Goal: Information Seeking & Learning: Learn about a topic

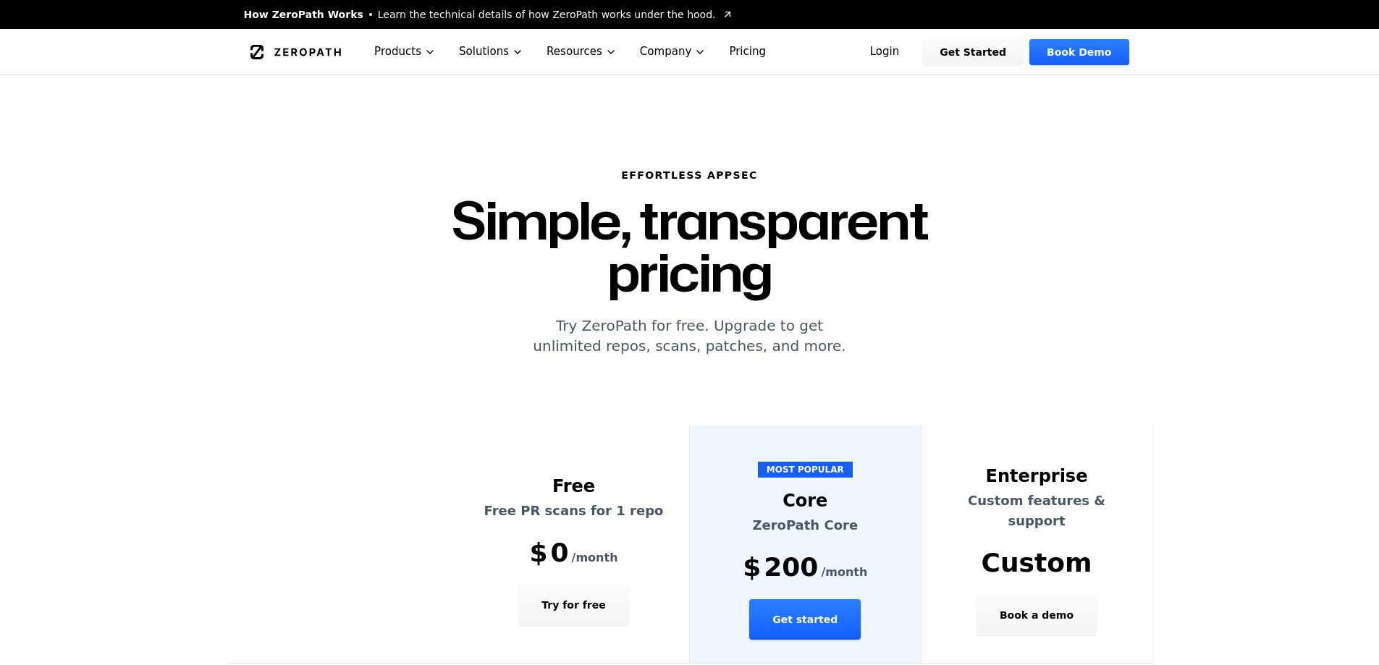
scroll to position [145, 0]
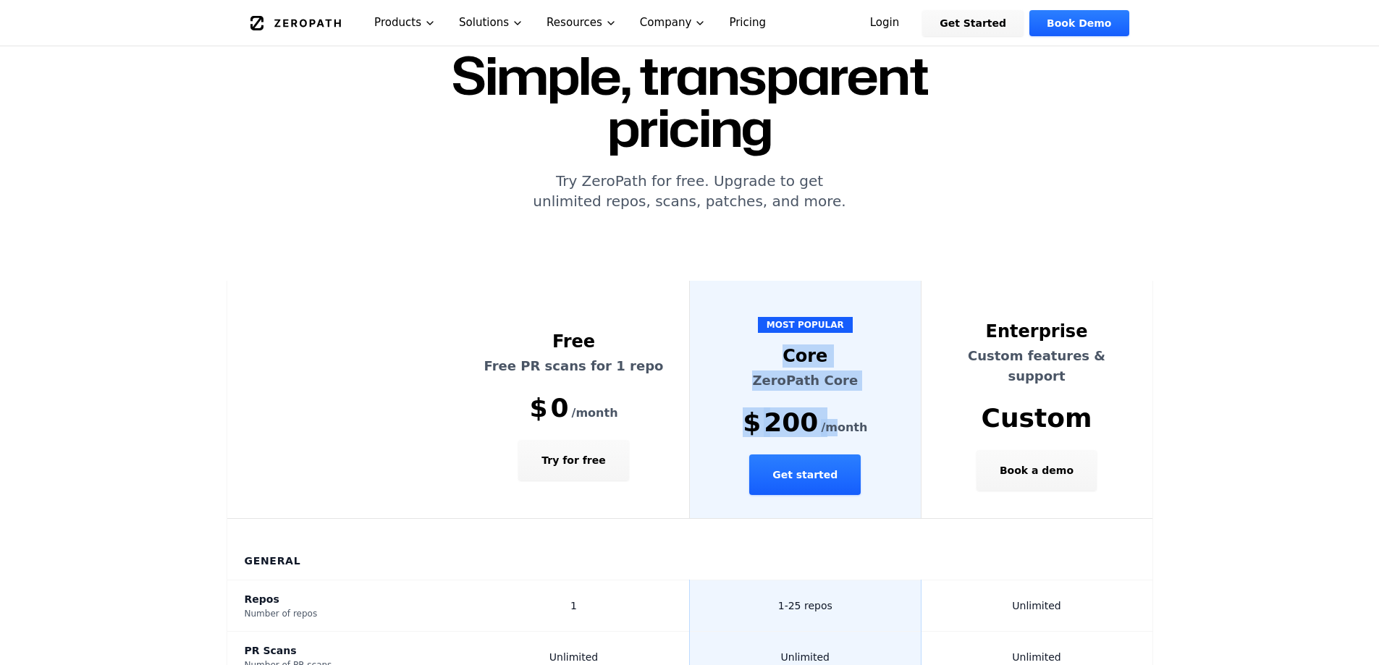
drag, startPoint x: 776, startPoint y: 302, endPoint x: 831, endPoint y: 369, distance: 86.9
click at [831, 369] on th "MOST POPULAR Core ZeroPath Core $ 200 /month Get started" at bounding box center [806, 400] width 232 height 238
click at [831, 419] on span "/month" at bounding box center [844, 427] width 46 height 17
drag, startPoint x: 860, startPoint y: 373, endPoint x: 698, endPoint y: 307, distance: 174.6
click at [698, 307] on th "MOST POPULAR Core ZeroPath Core $ 200 /month Get started" at bounding box center [806, 400] width 232 height 238
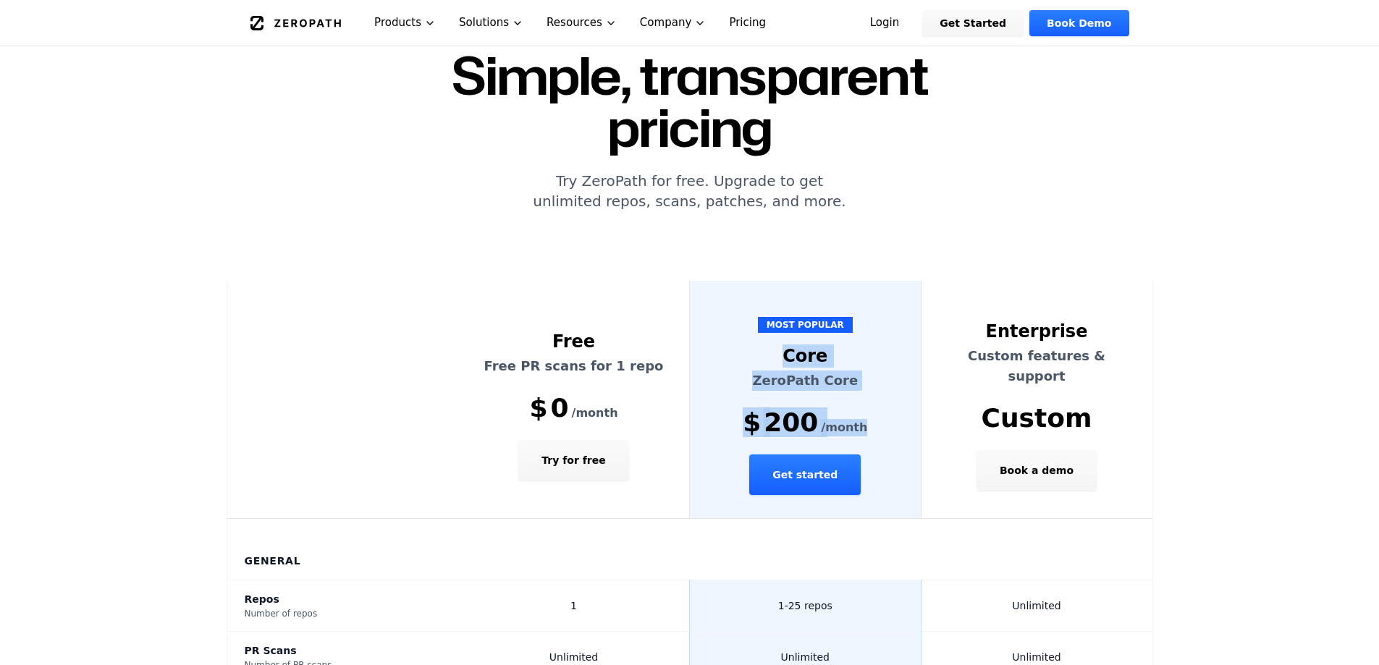
click at [706, 305] on th "MOST POPULAR Core ZeroPath Core $ 200 /month Get started" at bounding box center [806, 400] width 232 height 238
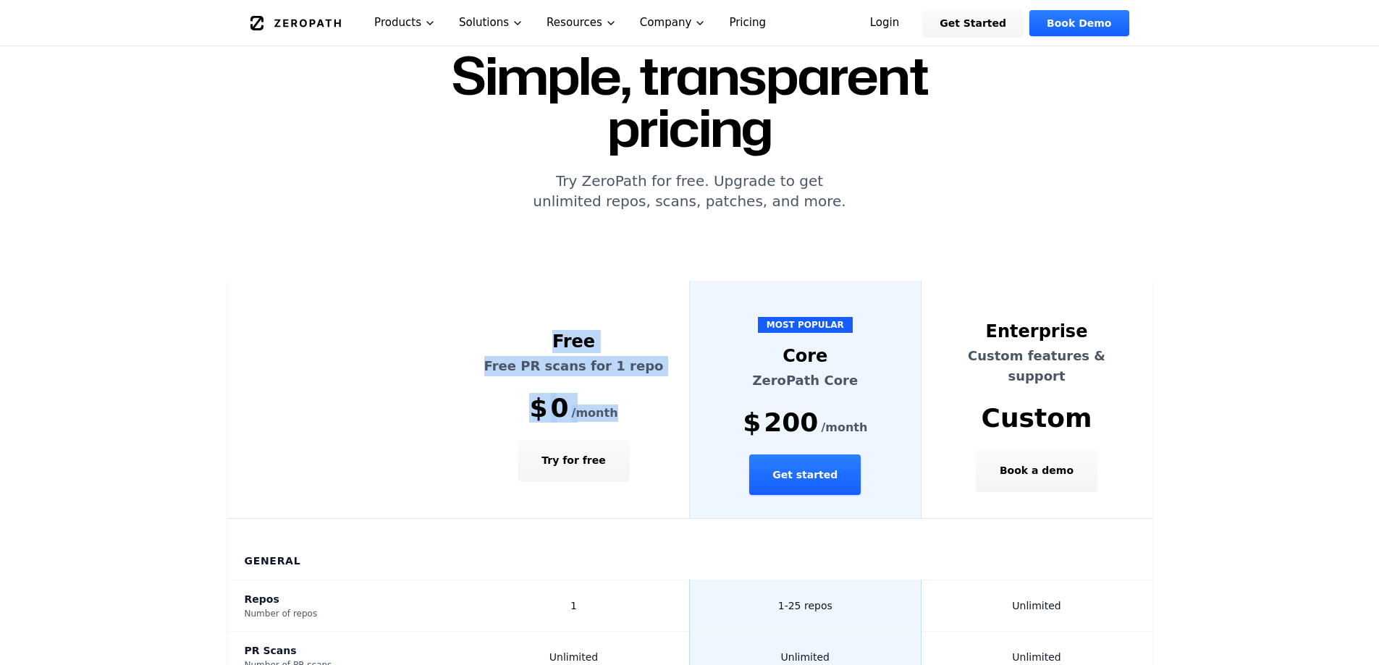
drag, startPoint x: 527, startPoint y: 295, endPoint x: 624, endPoint y: 347, distance: 110.4
click at [622, 346] on th "Free Free PR scans for 1 repo $ 0 /month Try for free" at bounding box center [574, 400] width 232 height 238
click at [628, 394] on div "$ 0 /month" at bounding box center [574, 408] width 196 height 29
drag, startPoint x: 594, startPoint y: 346, endPoint x: 492, endPoint y: 284, distance: 118.5
click at [494, 286] on th "Free Free PR scans for 1 repo $ 0 /month Try for free" at bounding box center [574, 400] width 232 height 238
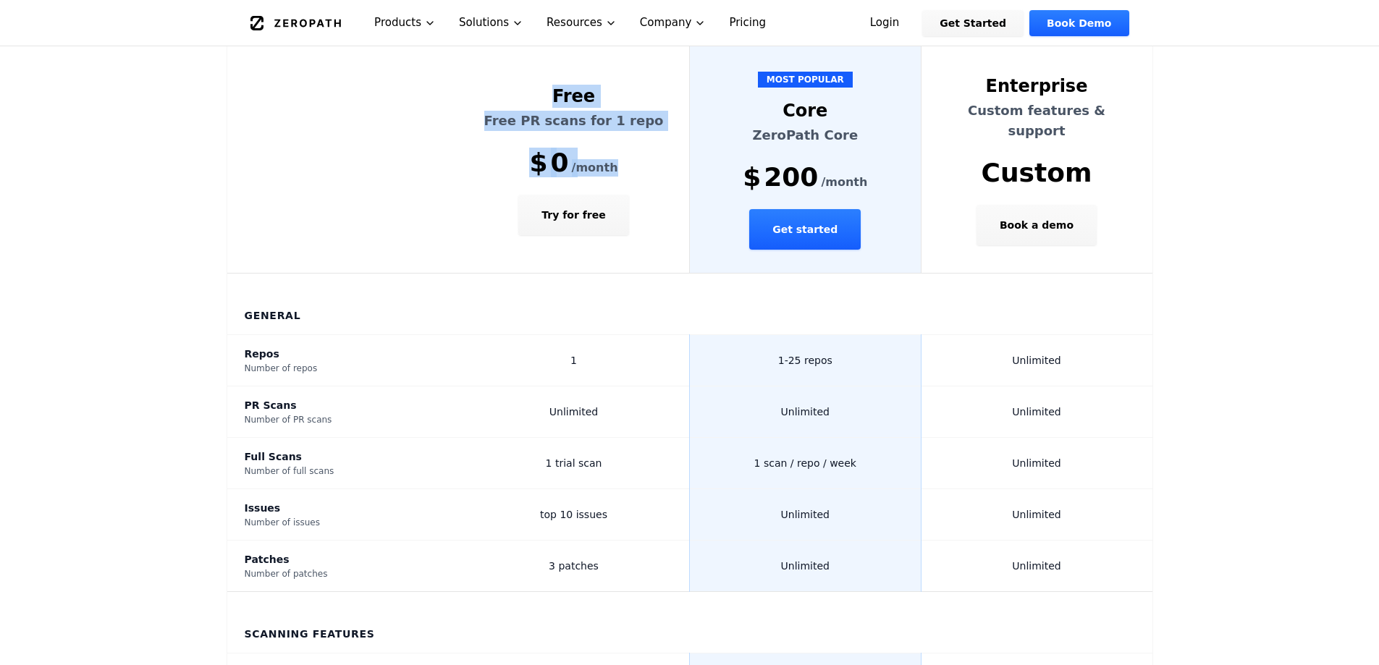
scroll to position [434, 0]
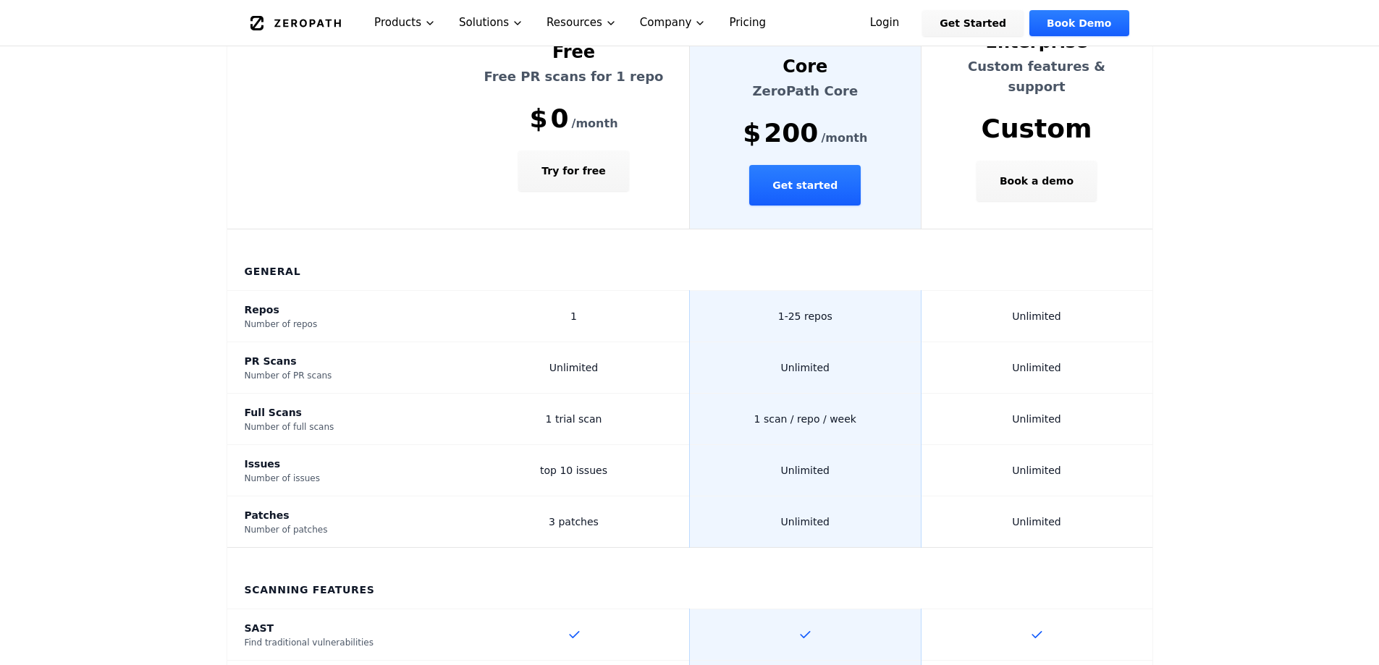
click at [463, 291] on td "1" at bounding box center [574, 316] width 232 height 51
drag, startPoint x: 518, startPoint y: 371, endPoint x: 604, endPoint y: 364, distance: 86.4
click at [601, 394] on td "1 trial scan" at bounding box center [574, 419] width 232 height 51
click at [604, 394] on td "1 trial scan" at bounding box center [574, 419] width 232 height 51
drag, startPoint x: 617, startPoint y: 314, endPoint x: 512, endPoint y: 315, distance: 104.2
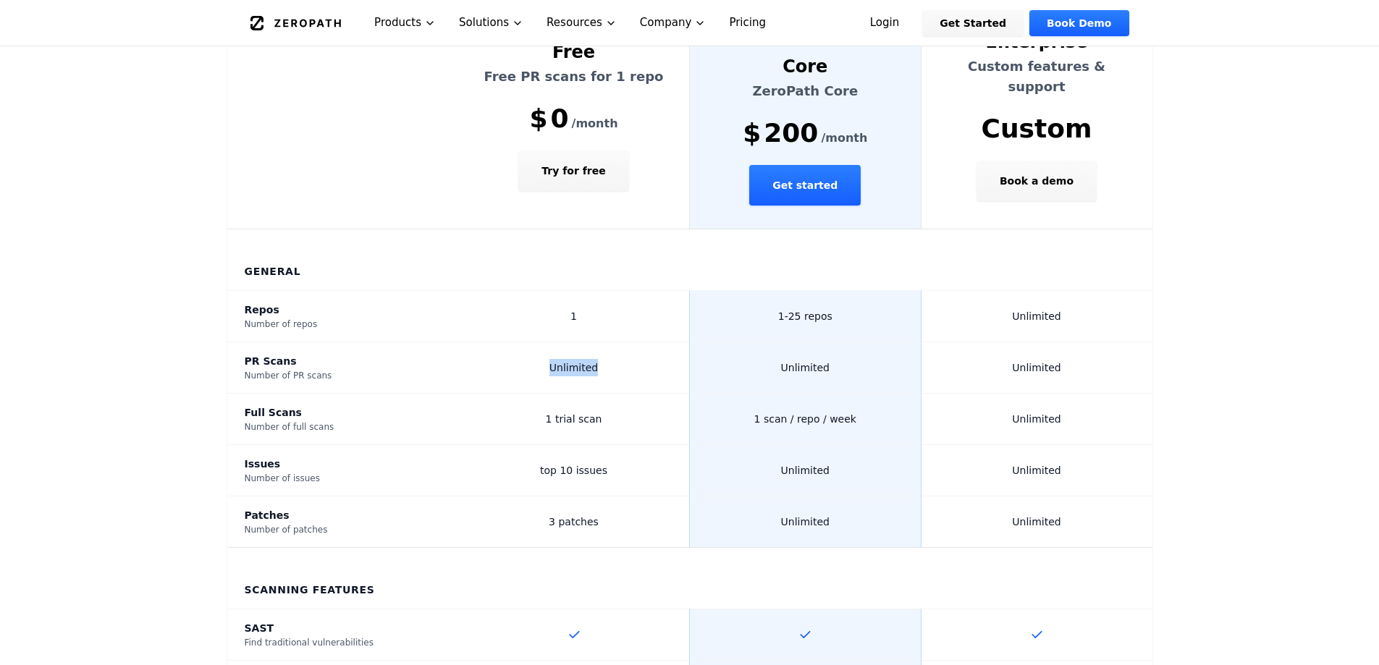
click at [512, 342] on td "Unlimited" at bounding box center [574, 367] width 232 height 51
drag, startPoint x: 585, startPoint y: 324, endPoint x: 616, endPoint y: 322, distance: 31.2
click at [616, 342] on td "Unlimited" at bounding box center [574, 367] width 232 height 51
click at [575, 362] on span "Unlimited" at bounding box center [573, 368] width 48 height 12
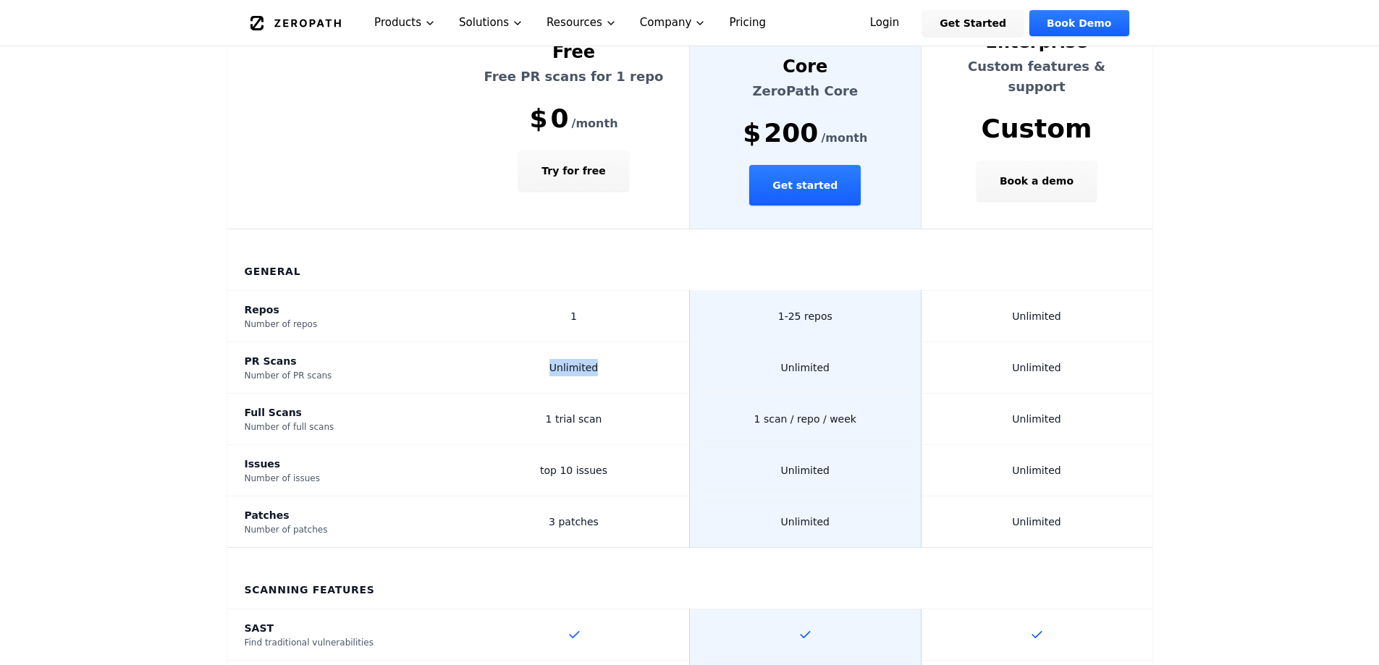
click at [575, 362] on span "Unlimited" at bounding box center [573, 368] width 48 height 12
click at [579, 342] on td "Unlimited" at bounding box center [574, 367] width 232 height 51
drag, startPoint x: 545, startPoint y: 415, endPoint x: 628, endPoint y: 423, distance: 83.6
click at [628, 445] on td "top 10 issues" at bounding box center [574, 470] width 232 height 51
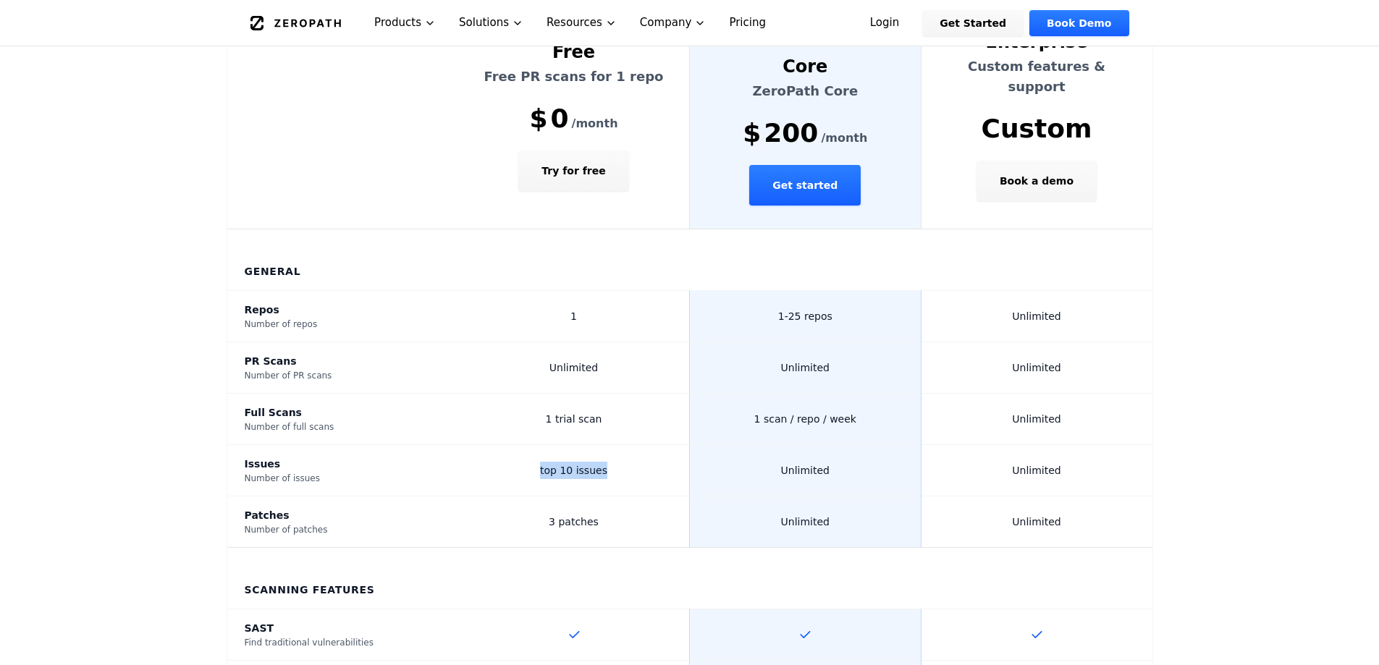
click at [628, 445] on td "top 10 issues" at bounding box center [574, 470] width 232 height 51
drag, startPoint x: 575, startPoint y: 465, endPoint x: 525, endPoint y: 407, distance: 75.9
click at [525, 445] on td "top 10 issues" at bounding box center [574, 470] width 232 height 51
click at [538, 394] on td "1 trial scan" at bounding box center [574, 419] width 232 height 51
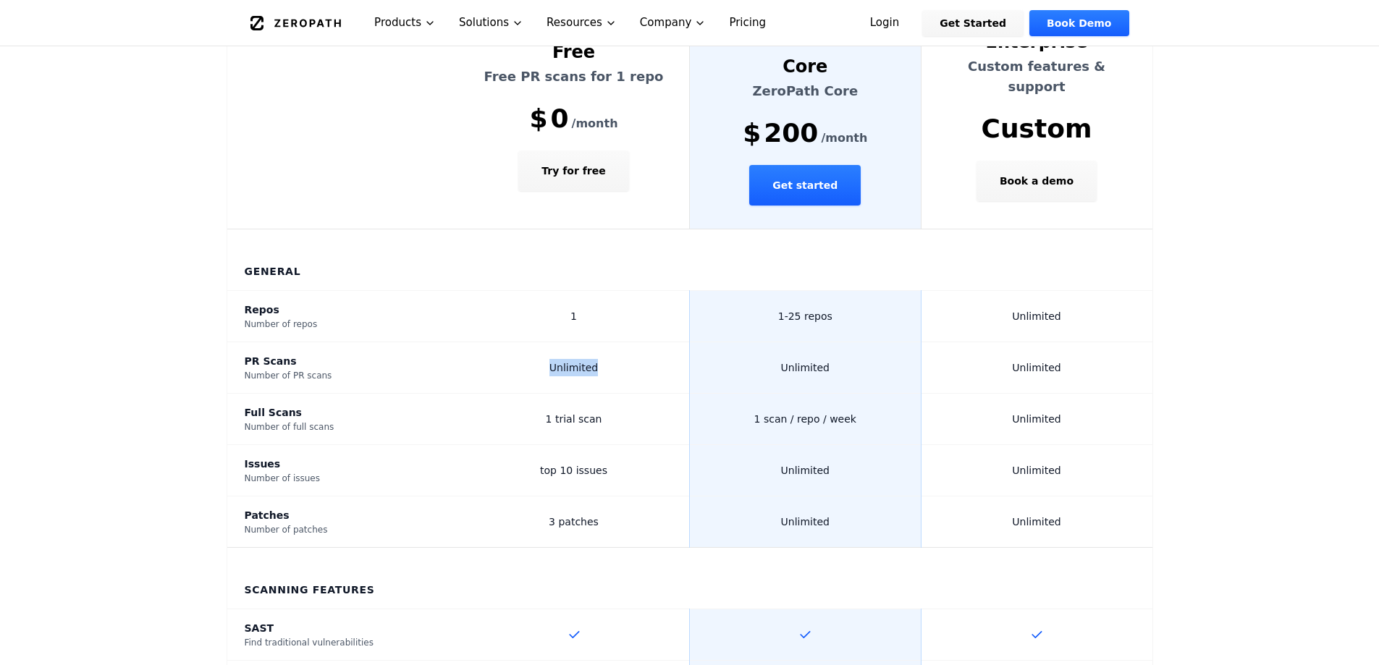
drag, startPoint x: 575, startPoint y: 311, endPoint x: 625, endPoint y: 315, distance: 50.1
click at [625, 342] on td "Unlimited" at bounding box center [574, 367] width 232 height 51
drag, startPoint x: 610, startPoint y: 314, endPoint x: 523, endPoint y: 316, distance: 86.9
click at [523, 342] on td "Unlimited" at bounding box center [574, 367] width 232 height 51
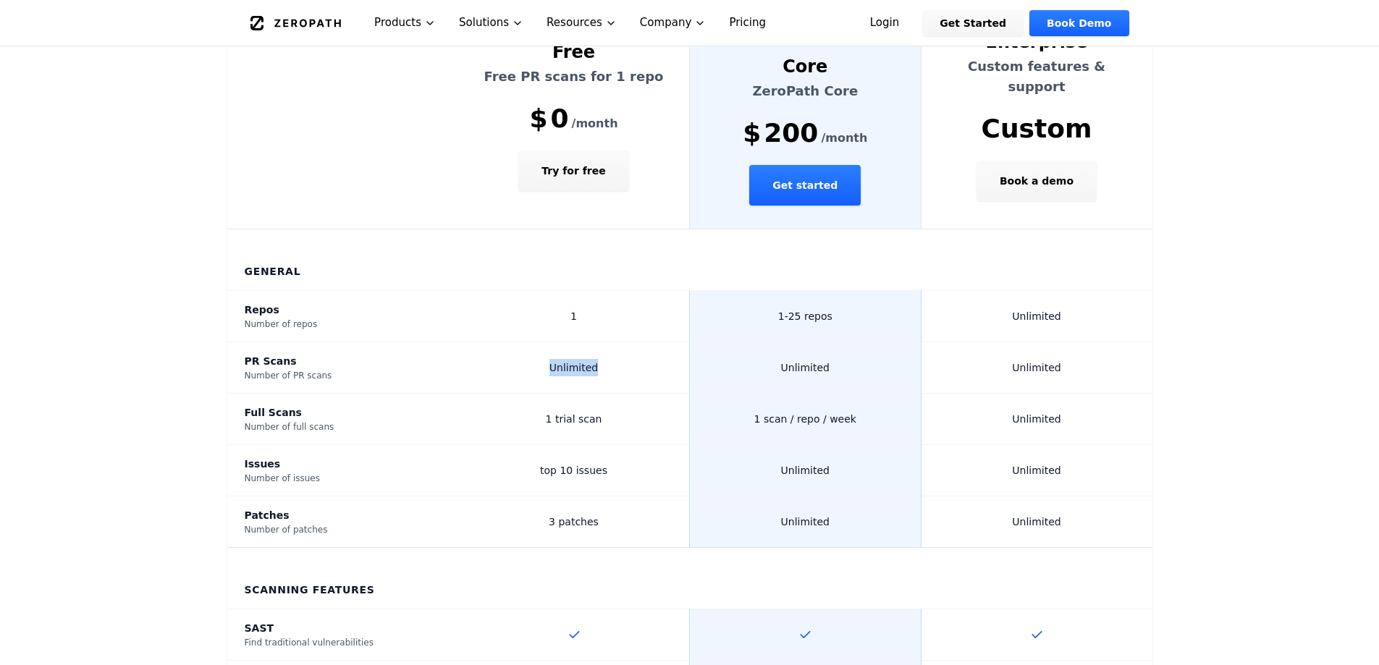
click at [523, 342] on td "Unlimited" at bounding box center [574, 367] width 232 height 51
drag, startPoint x: 536, startPoint y: 360, endPoint x: 616, endPoint y: 364, distance: 80.5
click at [611, 394] on td "1 trial scan" at bounding box center [574, 419] width 232 height 51
click at [616, 394] on td "1 trial scan" at bounding box center [574, 419] width 232 height 51
drag, startPoint x: 612, startPoint y: 368, endPoint x: 523, endPoint y: 366, distance: 88.4
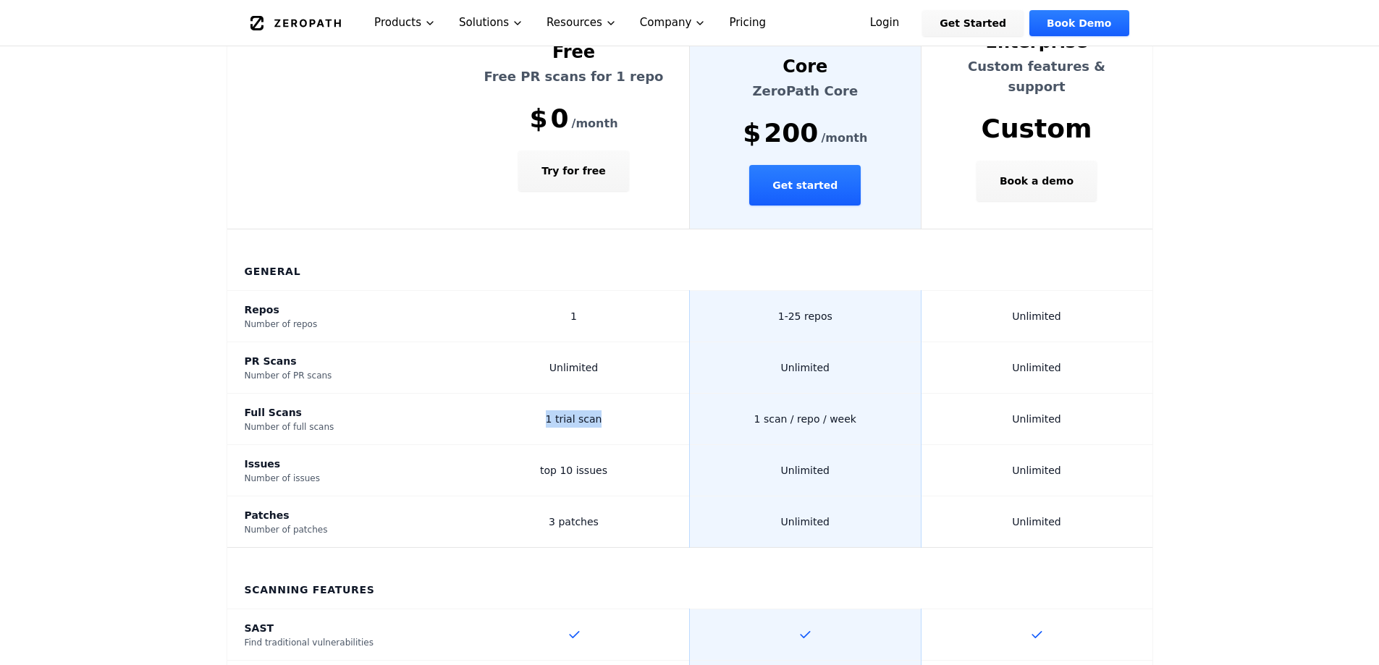
click at [523, 394] on td "1 trial scan" at bounding box center [574, 419] width 232 height 51
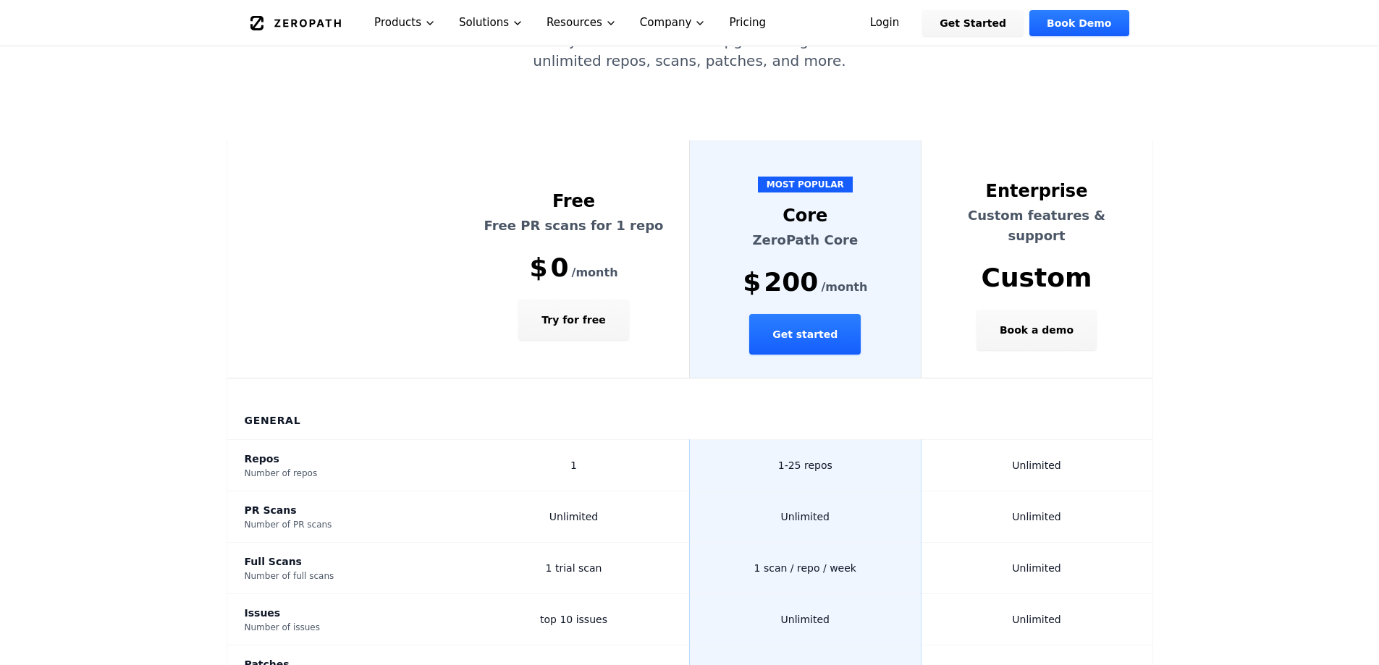
scroll to position [290, 0]
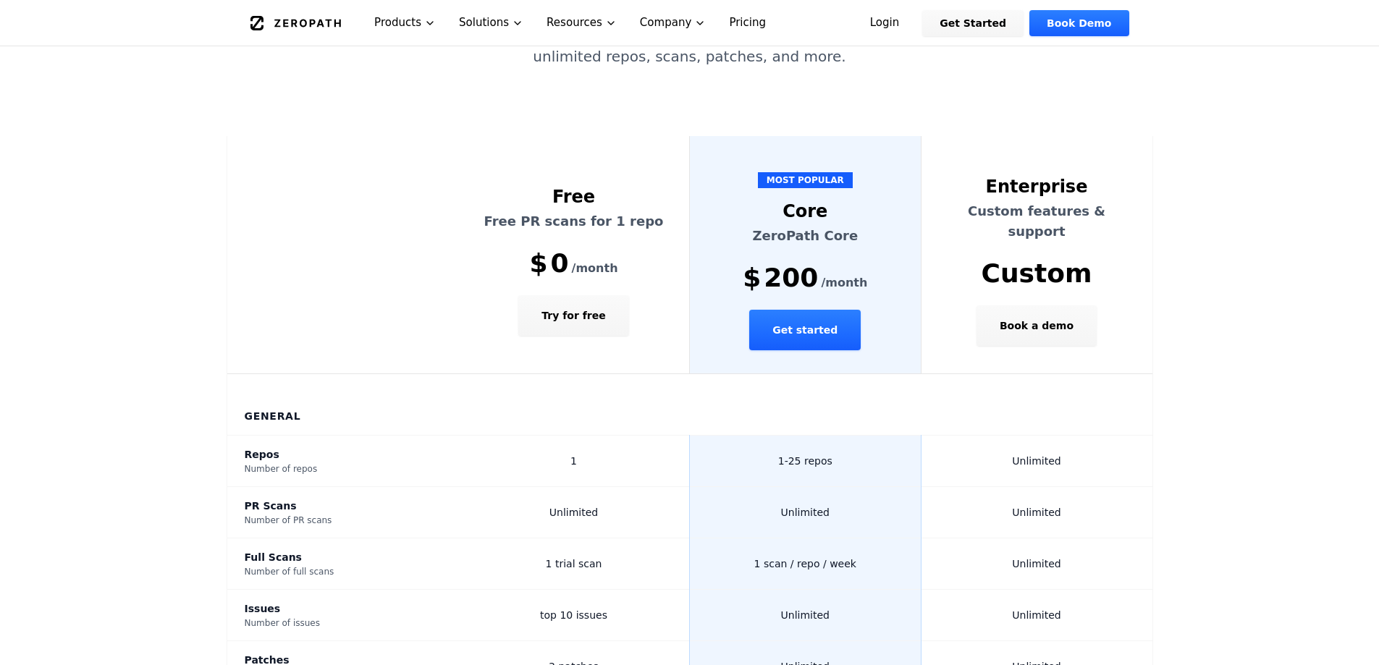
click at [790, 263] on span "200" at bounding box center [791, 277] width 54 height 29
click at [811, 263] on span "200" at bounding box center [791, 277] width 54 height 29
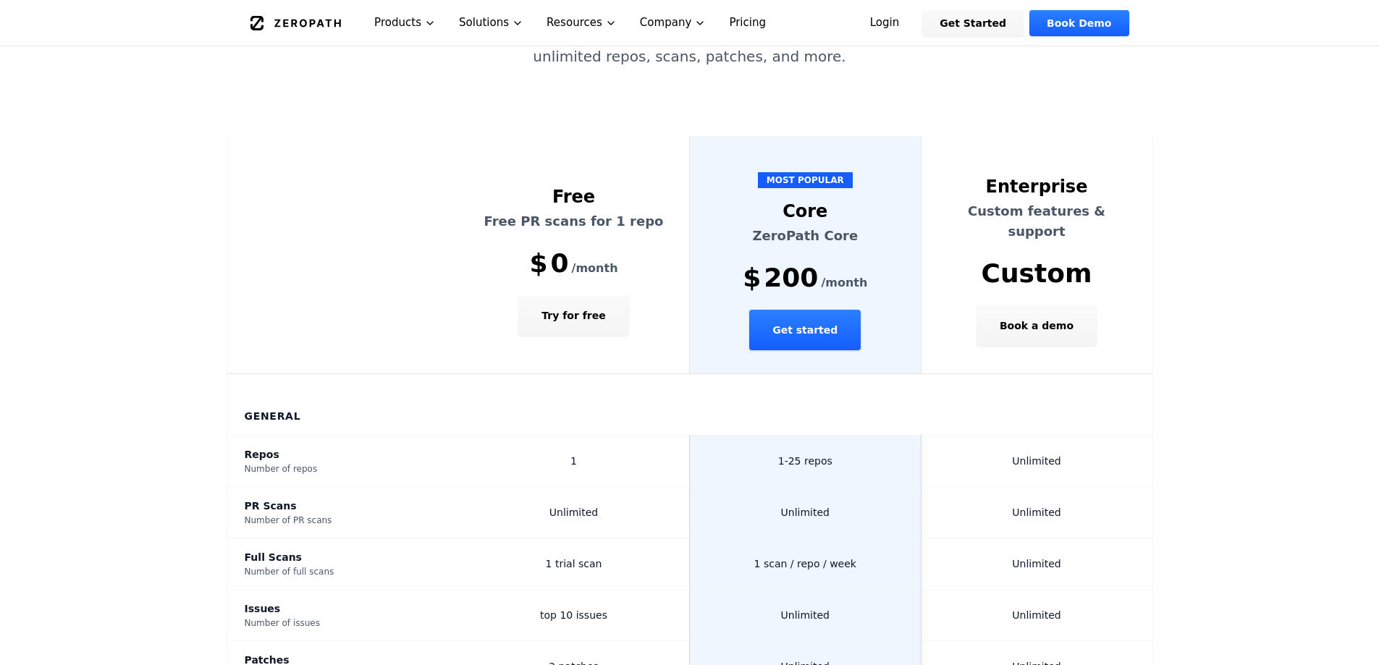
click at [824, 274] on span "/month" at bounding box center [844, 282] width 46 height 17
click at [802, 263] on span "200" at bounding box center [791, 277] width 54 height 29
click at [830, 274] on span "/month" at bounding box center [844, 282] width 46 height 17
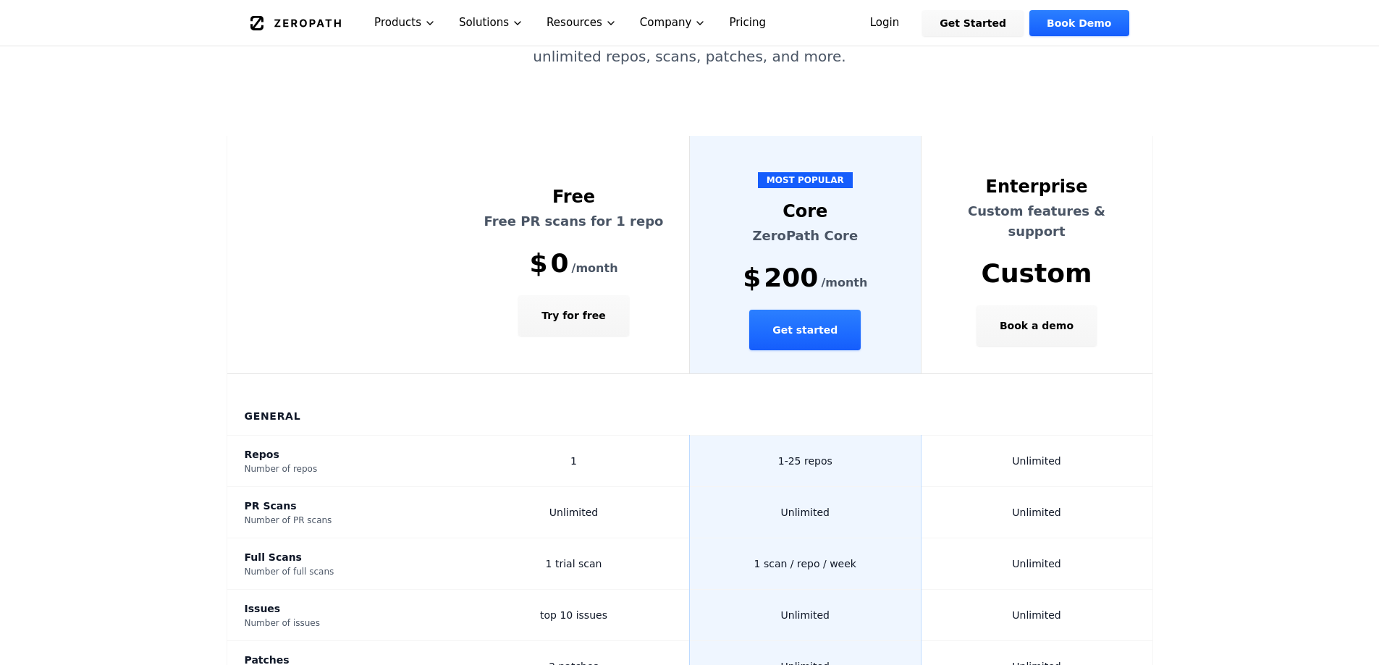
click at [837, 274] on span "/month" at bounding box center [844, 282] width 46 height 17
click at [840, 263] on div "$ 200 /month" at bounding box center [805, 277] width 196 height 29
drag, startPoint x: 842, startPoint y: 190, endPoint x: 789, endPoint y: 162, distance: 59.9
click at [789, 162] on th "MOST POPULAR Core ZeroPath Core $ 200 /month Get started" at bounding box center [806, 255] width 232 height 238
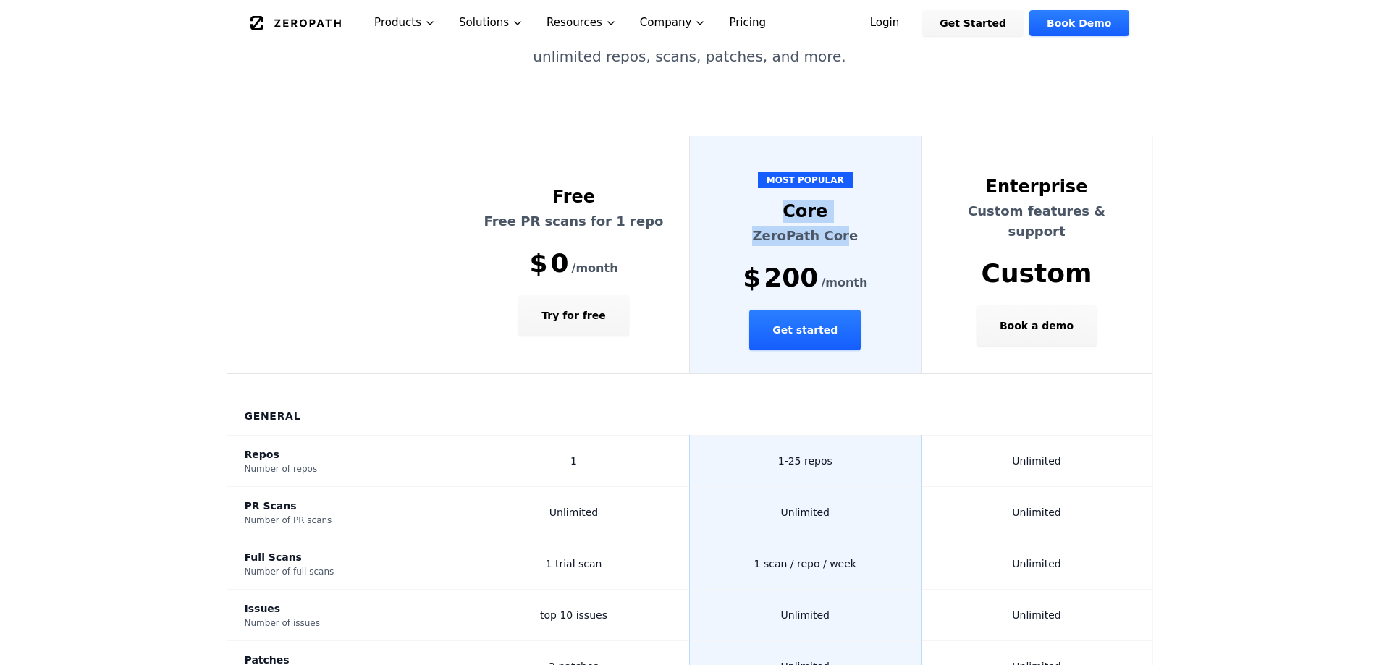
click at [789, 200] on div "Core" at bounding box center [805, 211] width 196 height 23
drag, startPoint x: 789, startPoint y: 162, endPoint x: 845, endPoint y: 186, distance: 61.3
click at [845, 186] on th "MOST POPULAR Core ZeroPath Core $ 200 /month Get started" at bounding box center [806, 255] width 232 height 238
click at [845, 226] on p "ZeroPath Core" at bounding box center [805, 236] width 196 height 20
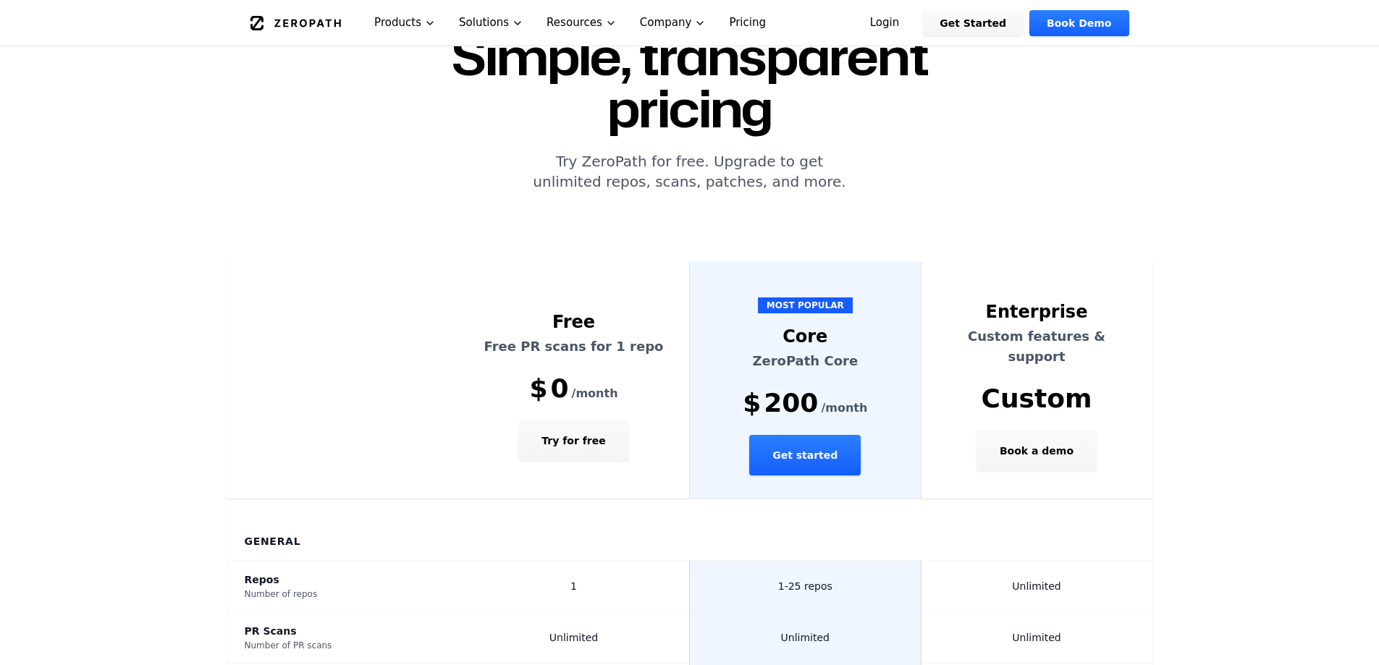
scroll to position [145, 0]
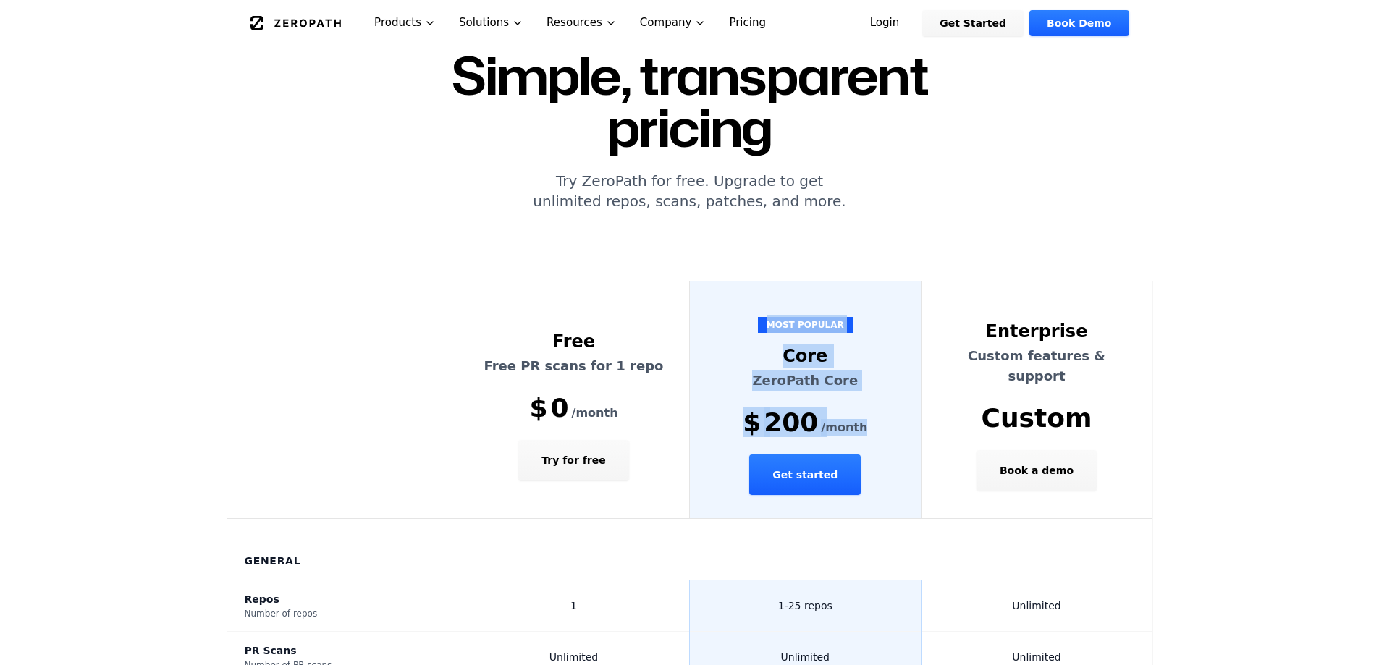
drag, startPoint x: 869, startPoint y: 380, endPoint x: 759, endPoint y: 276, distance: 151.5
click at [759, 281] on th "MOST POPULAR Core ZeroPath Core $ 200 /month Get started" at bounding box center [806, 400] width 232 height 238
click at [757, 287] on th "MOST POPULAR Core ZeroPath Core $ 200 /month Get started" at bounding box center [806, 400] width 232 height 238
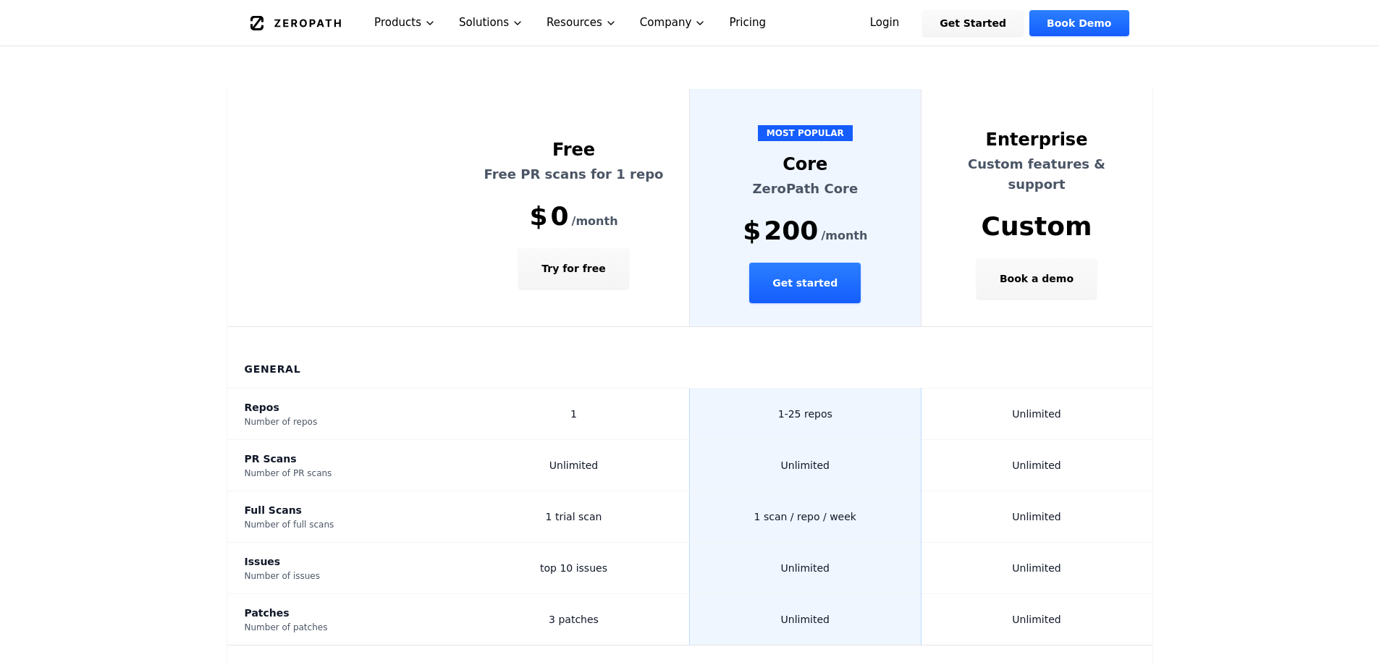
scroll to position [290, 0]
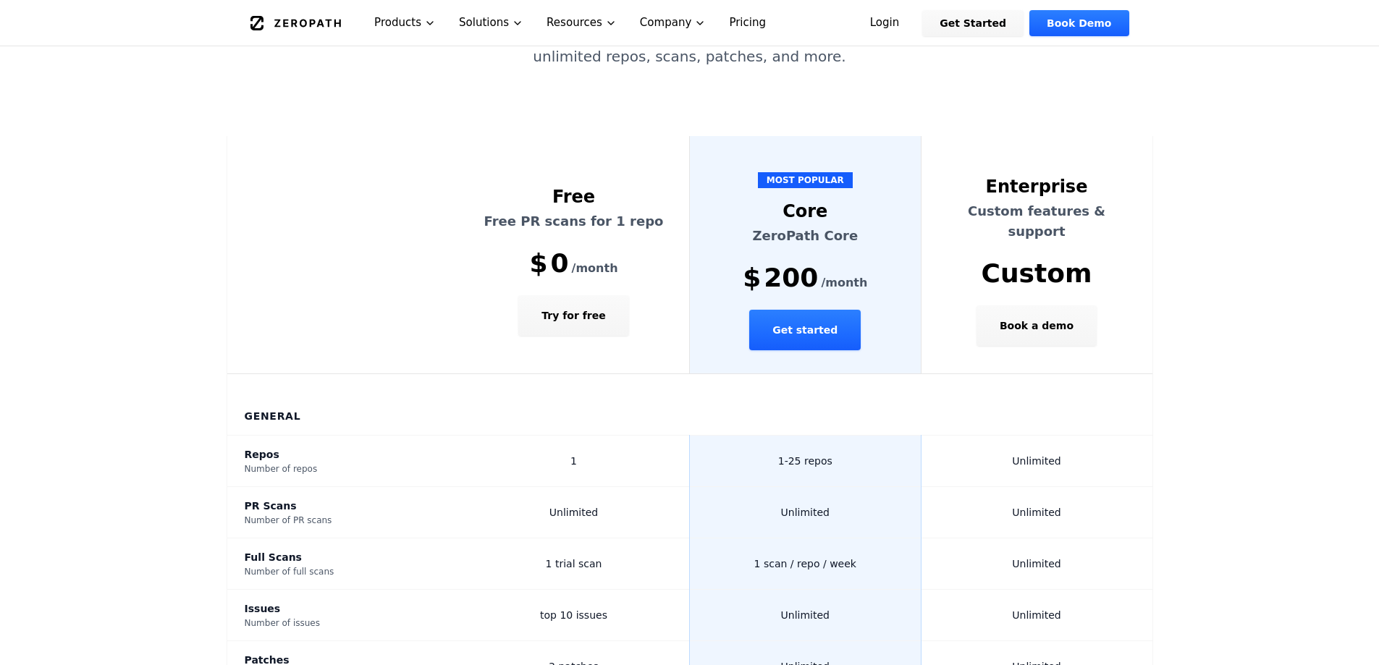
click at [811, 257] on th "MOST POPULAR Core ZeroPath Core $ 200 /month Get started" at bounding box center [806, 255] width 232 height 238
click at [802, 310] on button "Get started" at bounding box center [804, 330] width 111 height 41
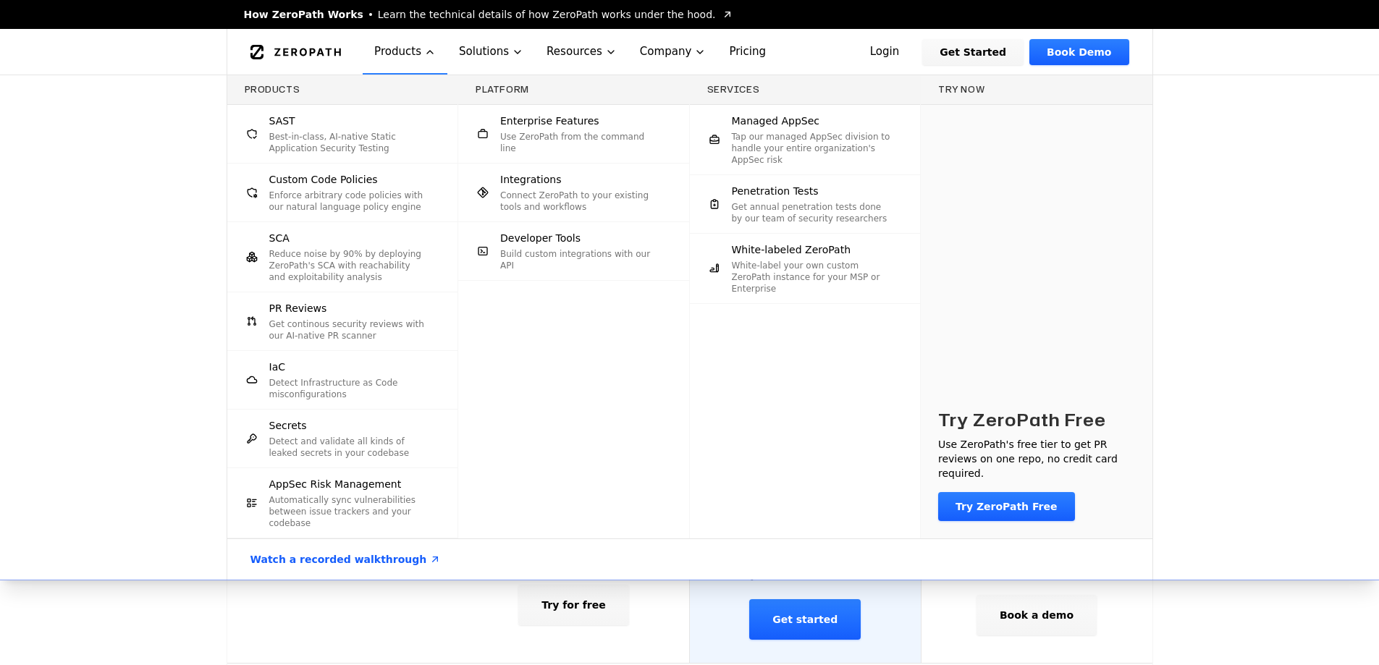
click at [359, 266] on p "Reduce noise by 90% by deploying ZeroPath's SCA with reachability and exploitab…" at bounding box center [349, 265] width 160 height 35
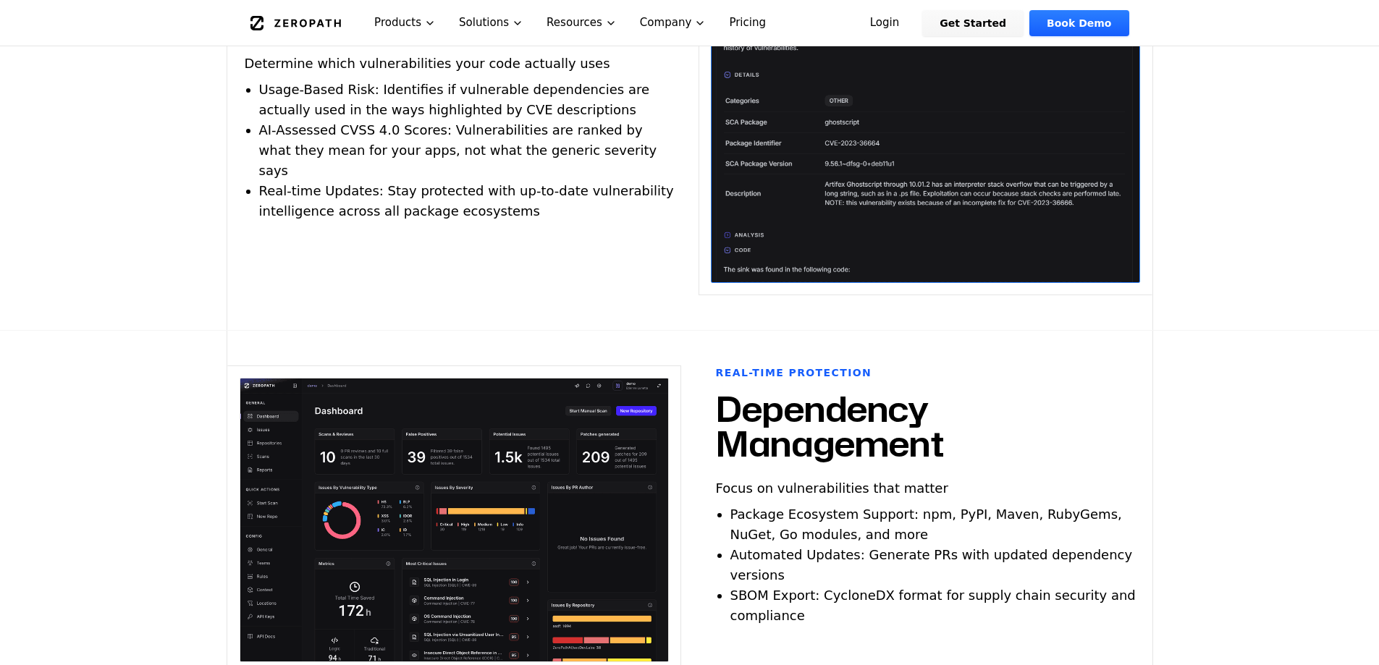
scroll to position [941, 0]
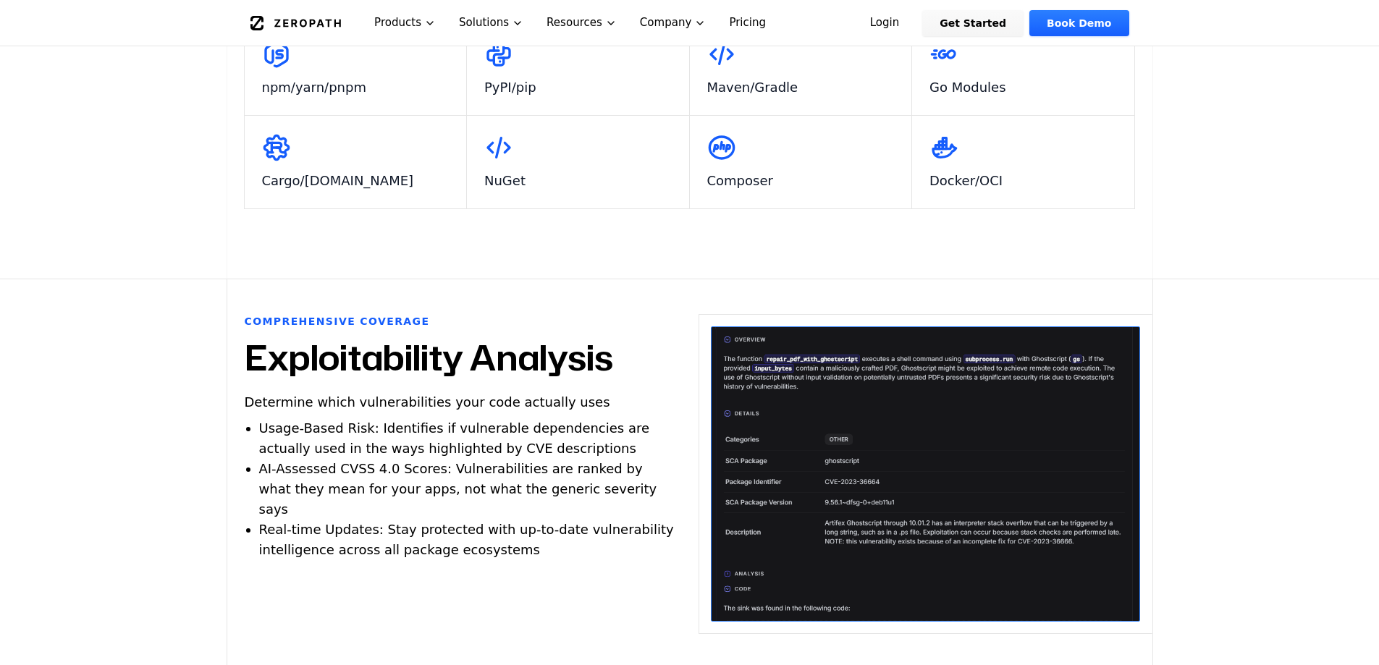
click at [290, 18] on icon "Global" at bounding box center [295, 23] width 91 height 14
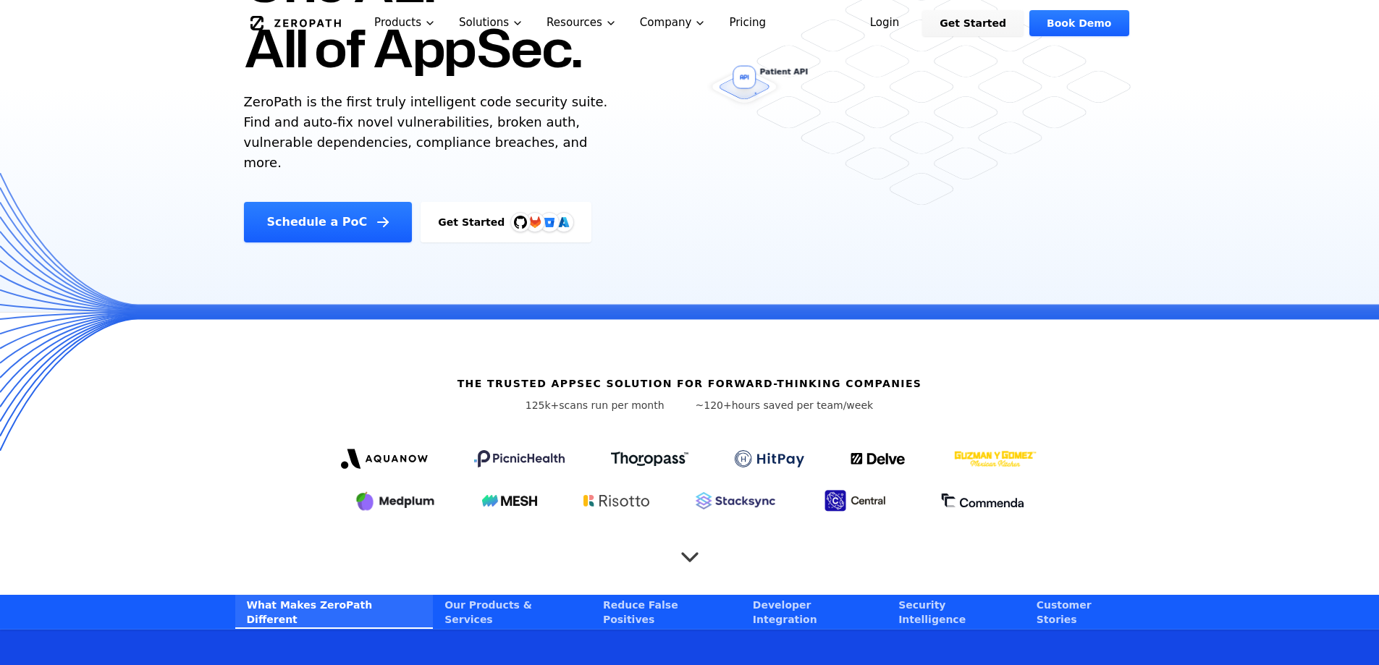
scroll to position [290, 0]
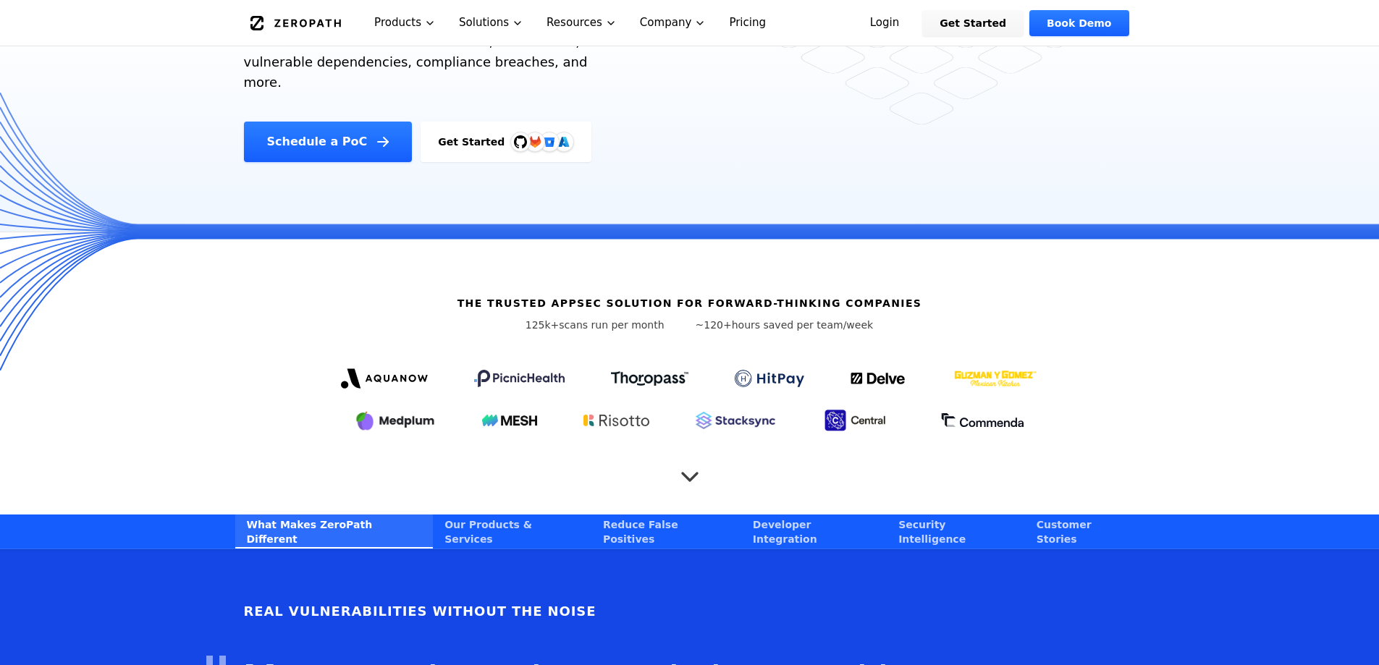
click at [684, 455] on icon "Scroll to next section" at bounding box center [689, 469] width 29 height 29
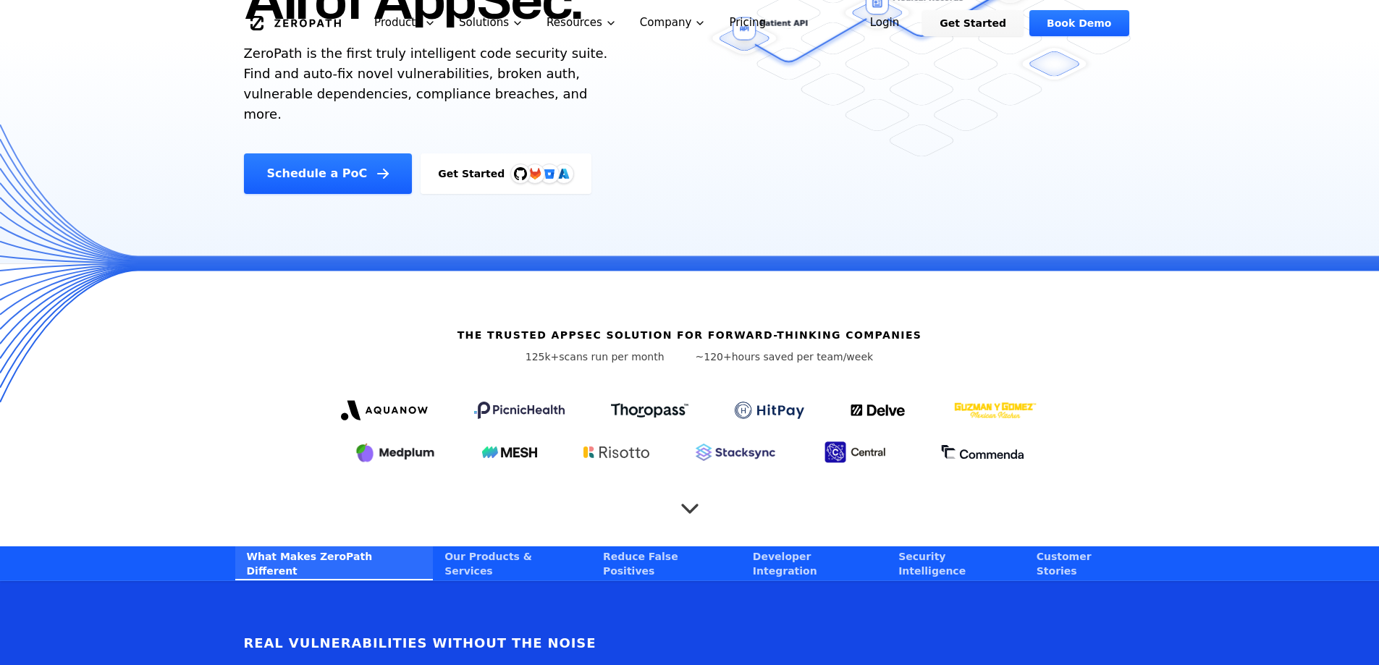
scroll to position [0, 0]
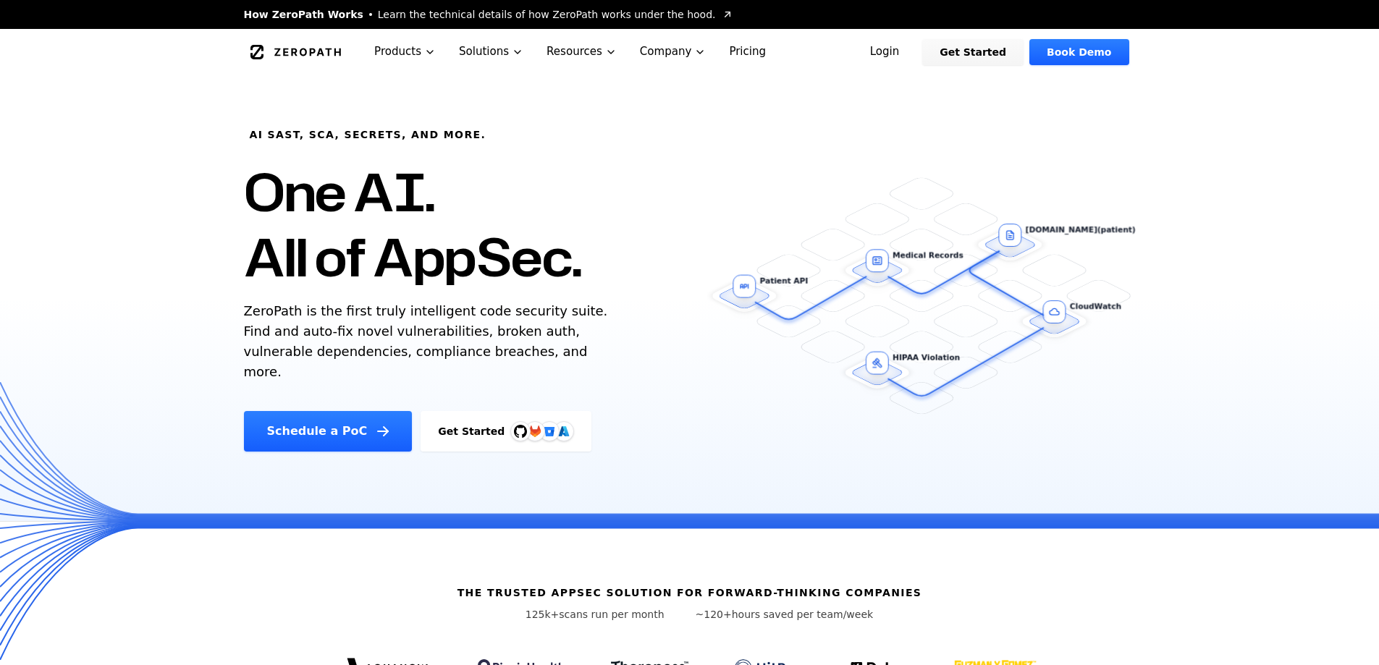
click at [342, 50] on link "ZeroPath" at bounding box center [296, 52] width 100 height 23
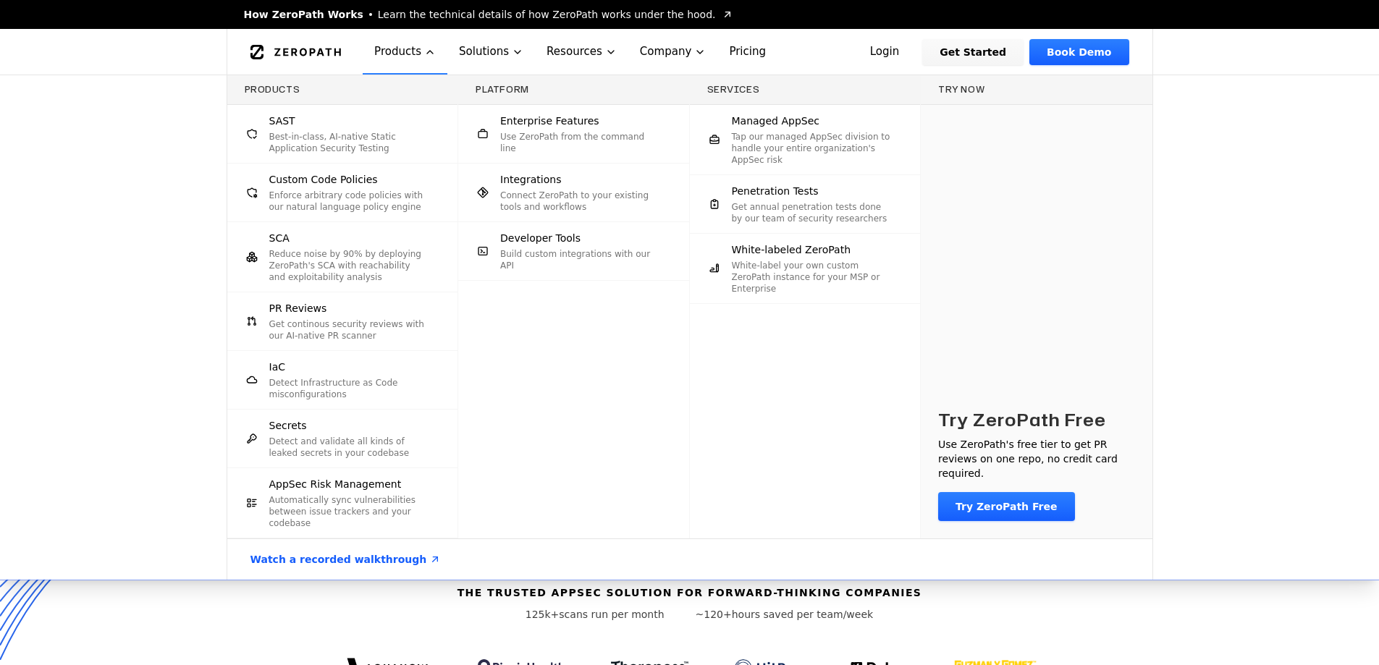
click at [864, 227] on link "Penetration Tests Get annual penetration tests done by our team of security res…" at bounding box center [805, 204] width 231 height 58
